Goal: Transaction & Acquisition: Obtain resource

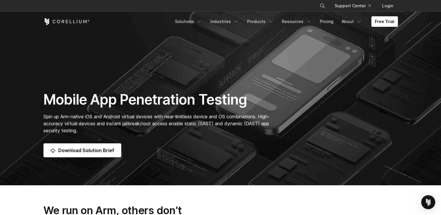
scroll to position [29, 0]
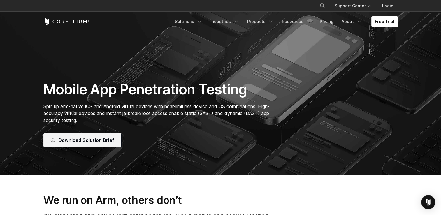
click at [97, 139] on span "Download Solution Brief" at bounding box center [86, 140] width 56 height 7
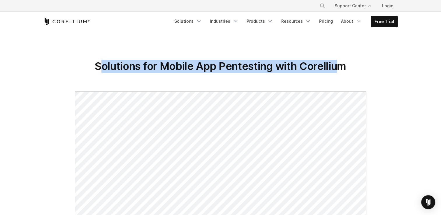
drag, startPoint x: 98, startPoint y: 67, endPoint x: 335, endPoint y: 67, distance: 236.9
click at [335, 67] on span "Solutions for Mobile App Pentesting with Corellium" at bounding box center [220, 66] width 251 height 13
click at [334, 67] on span "Solutions for Mobile App Pentesting with Corellium" at bounding box center [220, 66] width 251 height 13
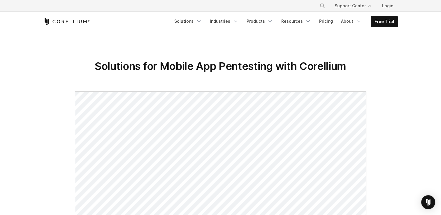
click at [344, 66] on span "Solutions for Mobile App Pentesting with Corellium" at bounding box center [220, 66] width 251 height 13
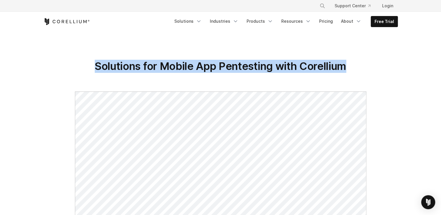
drag, startPoint x: 348, startPoint y: 66, endPoint x: 94, endPoint y: 63, distance: 254.1
click at [94, 63] on h1 "Solutions for Mobile App Pentesting with Corellium" at bounding box center [220, 66] width 354 height 13
drag, startPoint x: 94, startPoint y: 63, endPoint x: 94, endPoint y: 66, distance: 3.0
click at [94, 66] on h1 "Solutions for Mobile App Pentesting with Corellium" at bounding box center [220, 66] width 354 height 13
click at [95, 66] on span "Solutions for Mobile App Pentesting with Corellium" at bounding box center [220, 66] width 251 height 13
